Goal: Transaction & Acquisition: Obtain resource

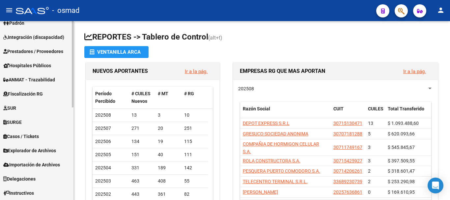
scroll to position [165, 0]
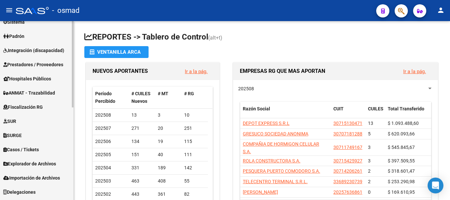
click at [22, 50] on span "Integración (discapacidad)" at bounding box center [33, 50] width 61 height 7
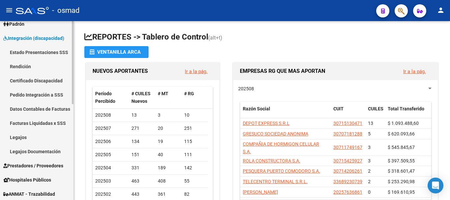
scroll to position [66, 0]
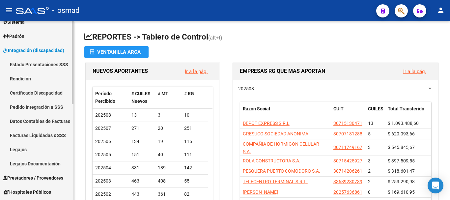
click at [34, 105] on link "Pedido Integración a SSS" at bounding box center [36, 107] width 73 height 14
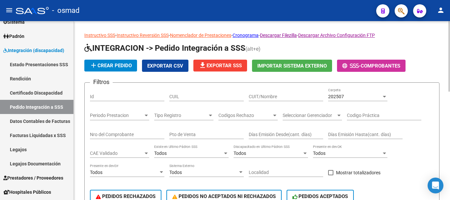
click at [208, 62] on button "file_download Exportar SSS" at bounding box center [220, 66] width 54 height 12
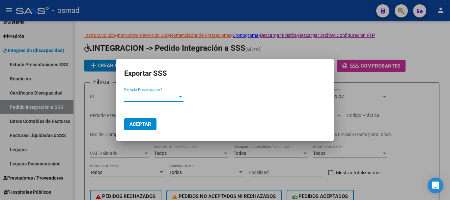
click at [141, 97] on span "Periodo Presentacion *" at bounding box center [150, 97] width 53 height 6
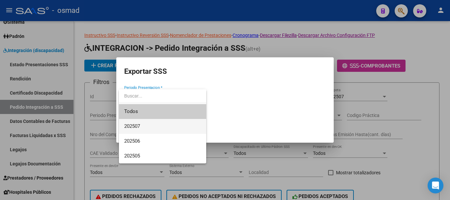
click at [144, 127] on span "202507" at bounding box center [162, 126] width 77 height 15
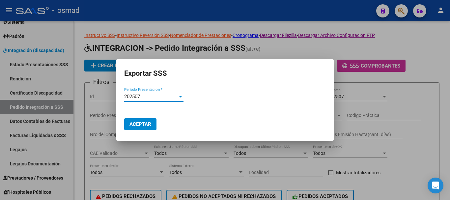
click at [138, 122] on span "Aceptar" at bounding box center [140, 124] width 22 height 6
click at [24, 93] on div at bounding box center [225, 100] width 450 height 200
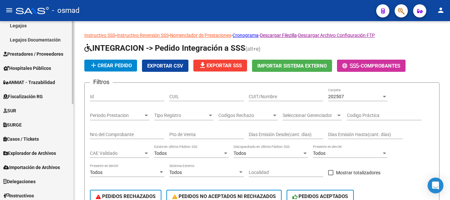
scroll to position [206, 0]
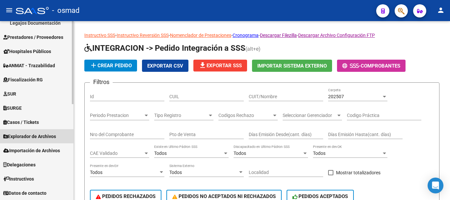
click at [31, 137] on span "Explorador de Archivos" at bounding box center [29, 136] width 53 height 7
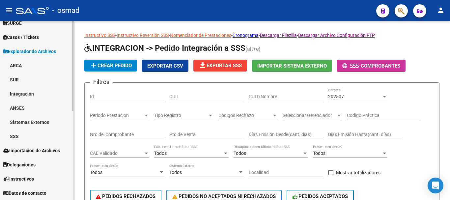
scroll to position [178, 0]
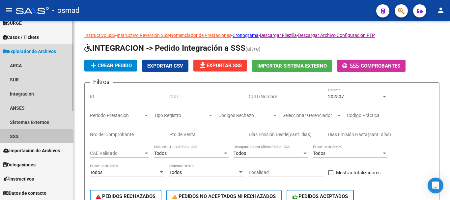
drag, startPoint x: 22, startPoint y: 132, endPoint x: 21, endPoint y: 127, distance: 5.3
click at [22, 132] on link "SSS" at bounding box center [36, 136] width 73 height 14
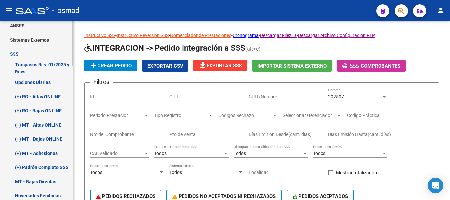
scroll to position [288, 0]
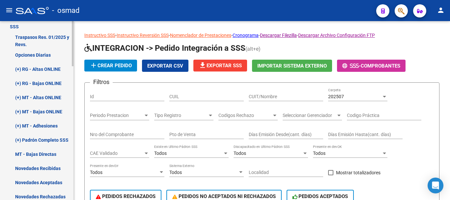
click at [34, 71] on link "(+) RG - Altas ONLINE" at bounding box center [36, 69] width 73 height 14
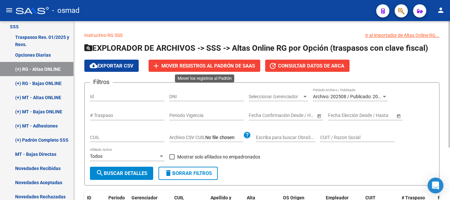
click at [213, 62] on button "add Mover registros al [PERSON_NAME]" at bounding box center [205, 66] width 112 height 12
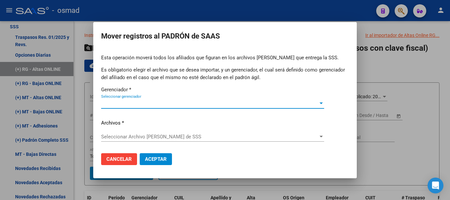
click at [153, 104] on span "Seleccionar gerenciador" at bounding box center [209, 103] width 217 height 6
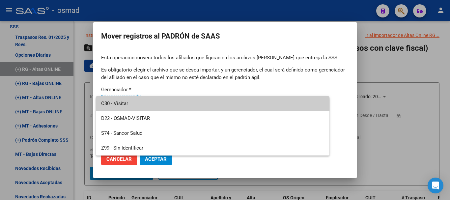
click at [150, 102] on span "C30 - Visitar" at bounding box center [212, 103] width 223 height 15
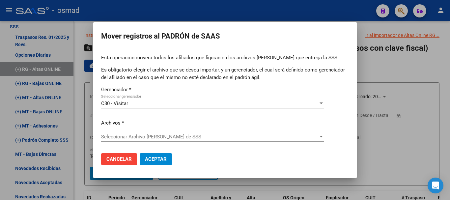
click at [124, 141] on div "Seleccionar Archivo [PERSON_NAME] de SSS Seleccionar Archivo [PERSON_NAME] de S…" at bounding box center [212, 137] width 223 height 10
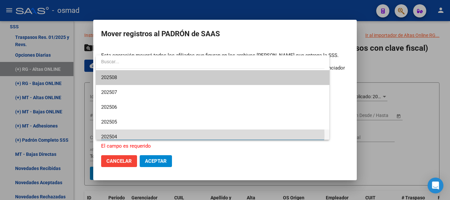
click at [123, 135] on span "202504" at bounding box center [212, 136] width 223 height 15
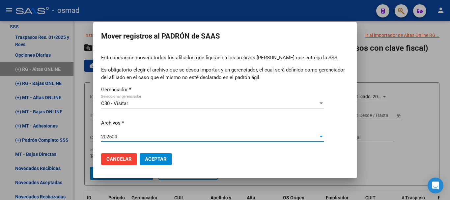
click at [123, 137] on div "202504" at bounding box center [209, 137] width 217 height 6
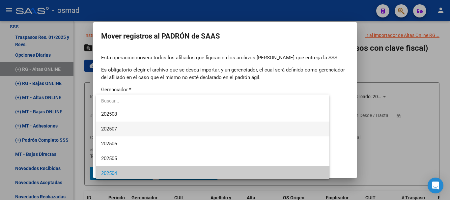
scroll to position [0, 0]
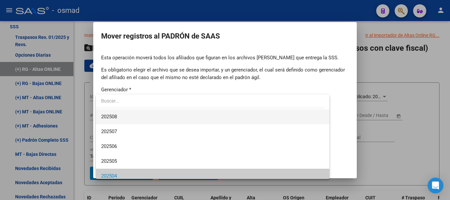
click at [123, 117] on span "202508" at bounding box center [212, 116] width 223 height 15
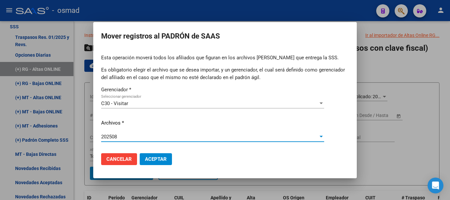
drag, startPoint x: 157, startPoint y: 161, endPoint x: 152, endPoint y: 157, distance: 6.3
click at [157, 162] on button "Aceptar" at bounding box center [156, 159] width 32 height 12
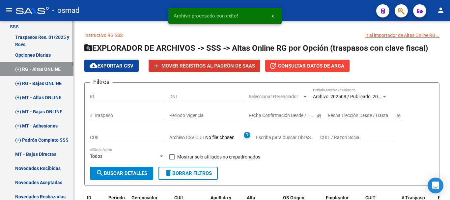
click at [36, 97] on link "(+) MT - Altas ONLINE" at bounding box center [36, 97] width 73 height 14
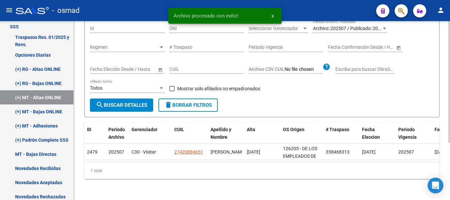
scroll to position [82, 0]
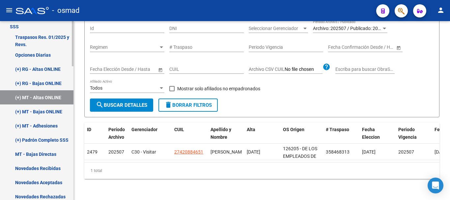
click at [43, 126] on link "(+) MT - Adhesiones" at bounding box center [36, 126] width 73 height 14
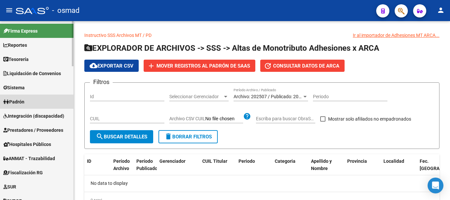
click at [10, 103] on span "Padrón" at bounding box center [13, 101] width 21 height 7
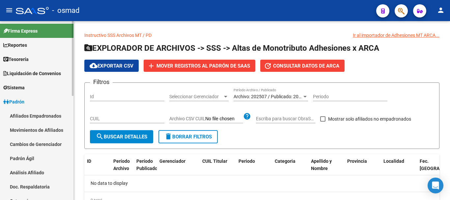
click at [25, 116] on link "Afiliados Empadronados" at bounding box center [36, 116] width 73 height 14
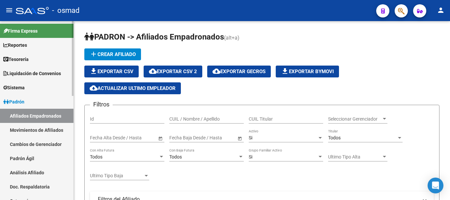
click at [39, 129] on link "Movimientos de Afiliados" at bounding box center [36, 130] width 73 height 14
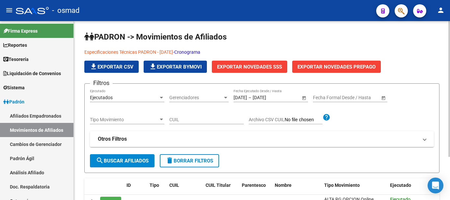
click at [238, 70] on button "Exportar Novedades SSS" at bounding box center [249, 67] width 75 height 12
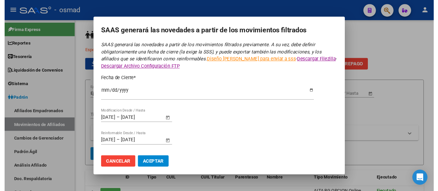
scroll to position [11, 0]
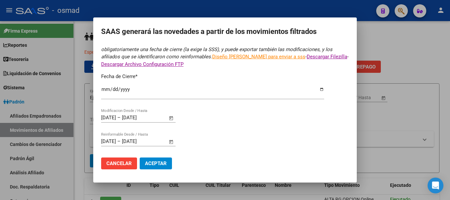
click at [317, 92] on input "[DATE]" at bounding box center [212, 92] width 223 height 11
type input "[DATE]"
click at [164, 163] on span "Aceptar" at bounding box center [156, 163] width 22 height 6
